Goal: Navigation & Orientation: Find specific page/section

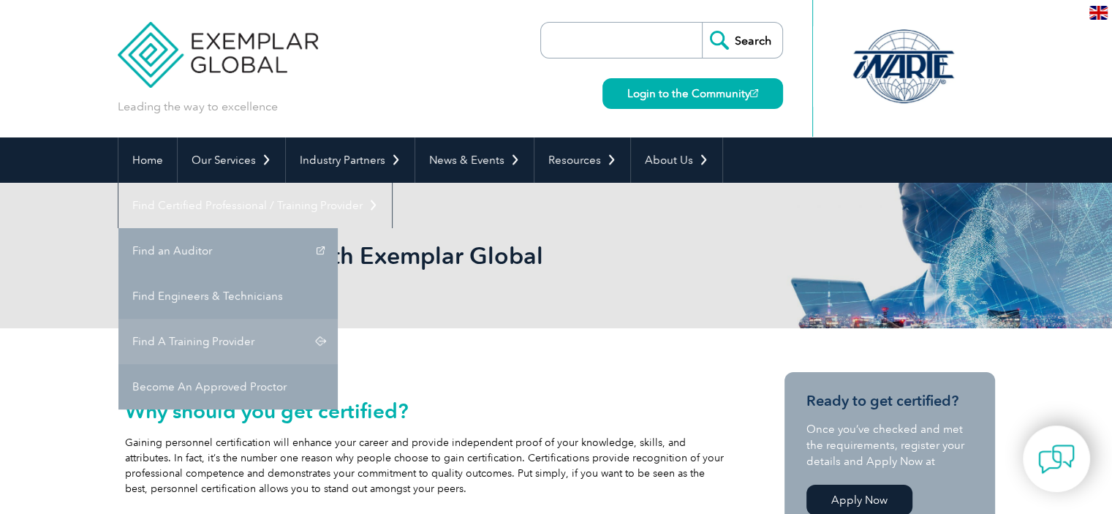
click at [338, 319] on link "Find A Training Provider" at bounding box center [227, 341] width 219 height 45
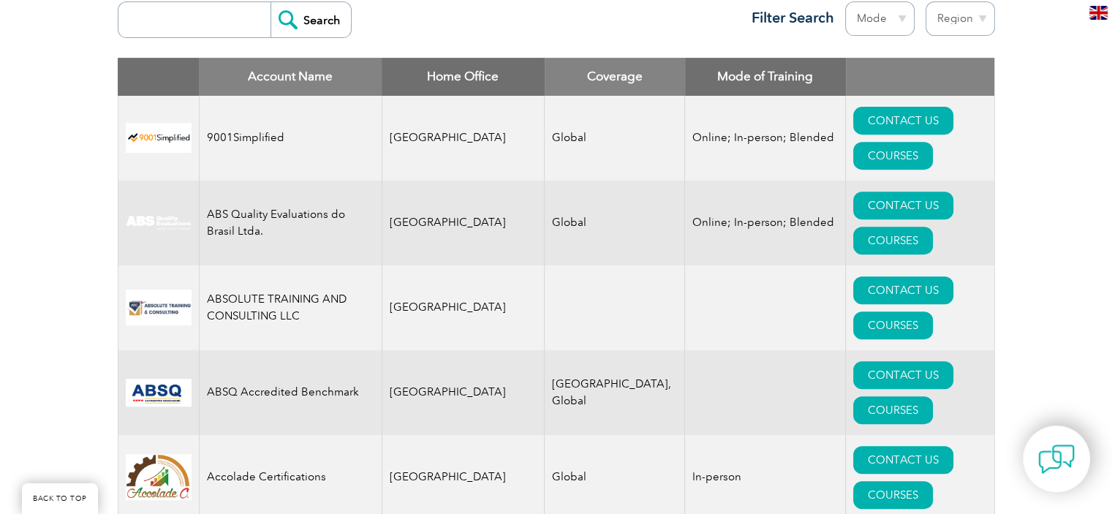
scroll to position [73, 0]
